Goal: Check status: Check status

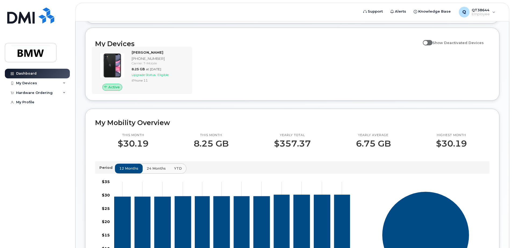
scroll to position [27, 0]
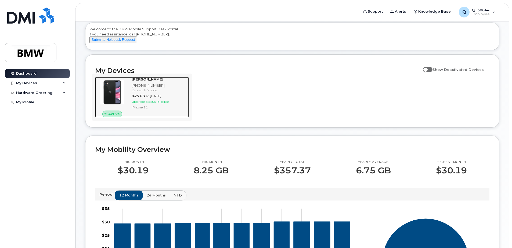
click at [158, 104] on div "Upgrade Status: Eligible" at bounding box center [159, 101] width 55 height 5
